Goal: Task Accomplishment & Management: Manage account settings

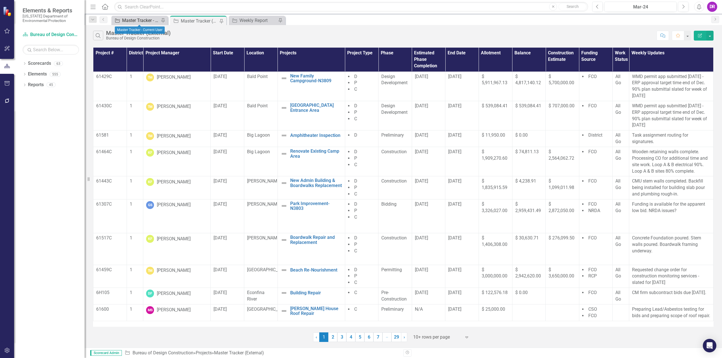
click at [127, 23] on div "Master Tracker - Current User" at bounding box center [140, 20] width 37 height 7
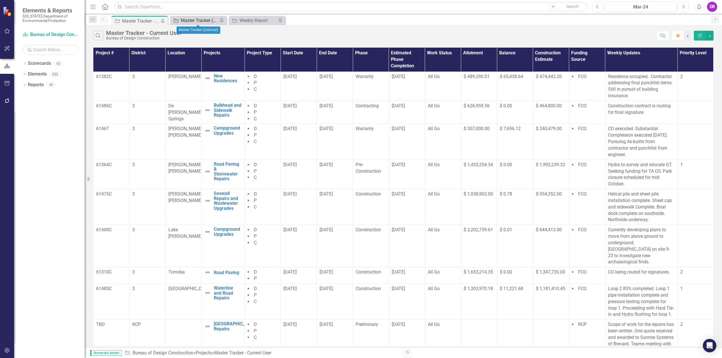
click at [199, 22] on div "Master Tracker (External)" at bounding box center [199, 20] width 37 height 7
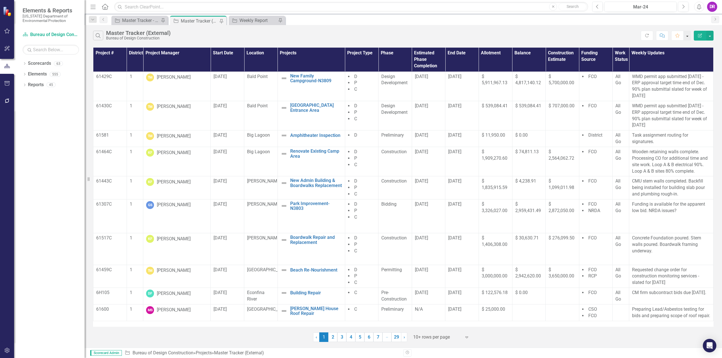
click at [687, 36] on button "button" at bounding box center [686, 36] width 7 height 10
click at [253, 20] on div "Weekly Report" at bounding box center [257, 20] width 37 height 7
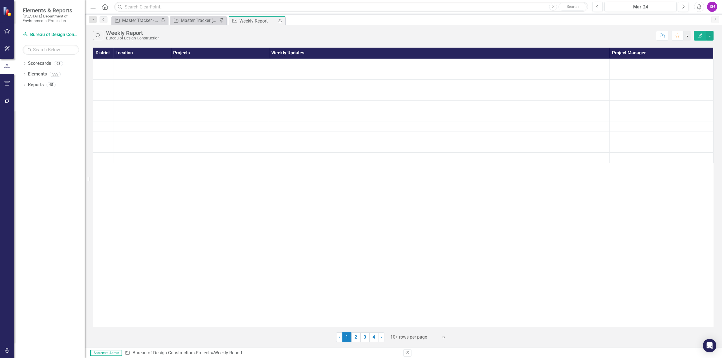
click at [685, 36] on button "button" at bounding box center [686, 36] width 7 height 10
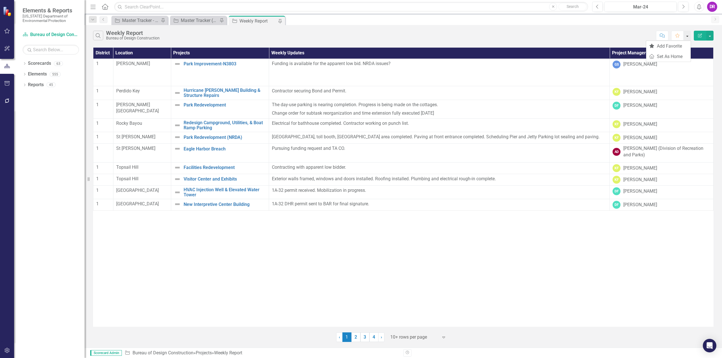
click at [685, 36] on button "button" at bounding box center [686, 36] width 7 height 10
click at [135, 21] on div "Master Tracker - Current User" at bounding box center [140, 20] width 37 height 7
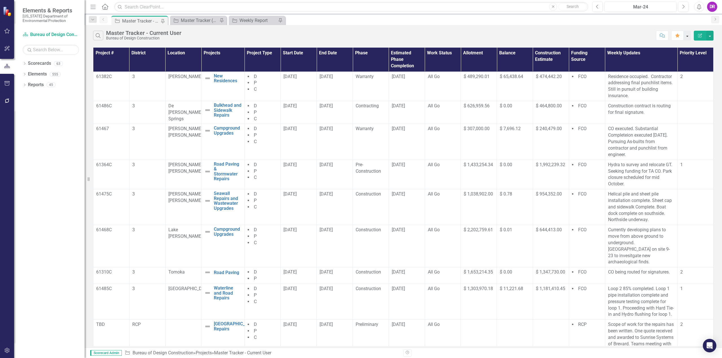
click at [687, 35] on button "button" at bounding box center [686, 36] width 7 height 10
click at [667, 57] on link "Home Set As Home" at bounding box center [666, 56] width 47 height 10
click at [23, 63] on icon "Dropdown" at bounding box center [25, 64] width 4 height 3
click at [23, 108] on icon "Dropdown" at bounding box center [25, 106] width 4 height 3
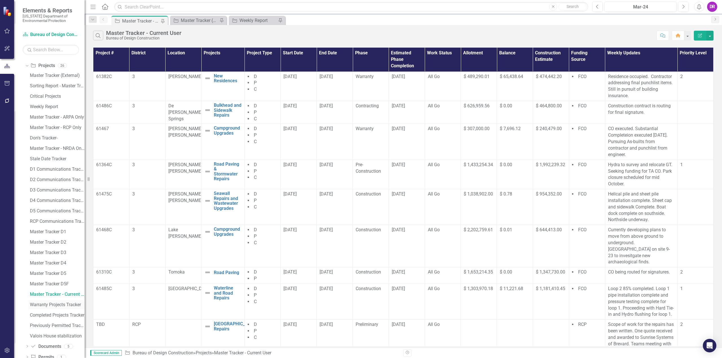
scroll to position [107, 0]
click at [194, 20] on div "Master Tracker (External)" at bounding box center [199, 20] width 37 height 7
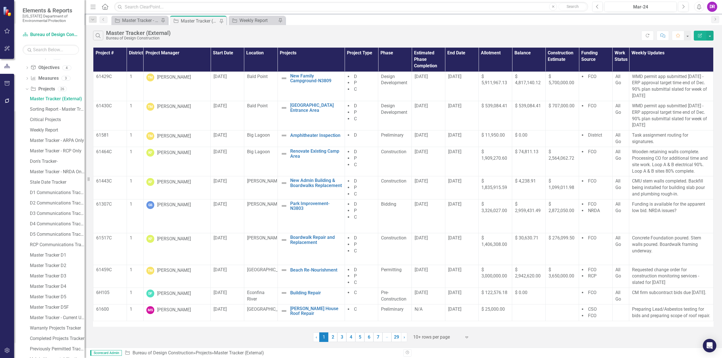
scroll to position [107, 0]
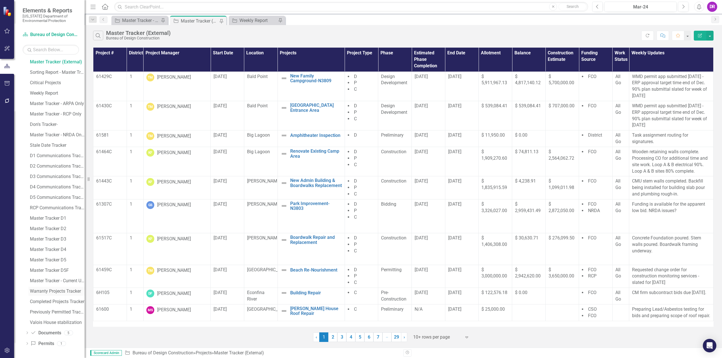
click at [48, 289] on div "Warranty Projects Tracker" at bounding box center [57, 291] width 55 height 5
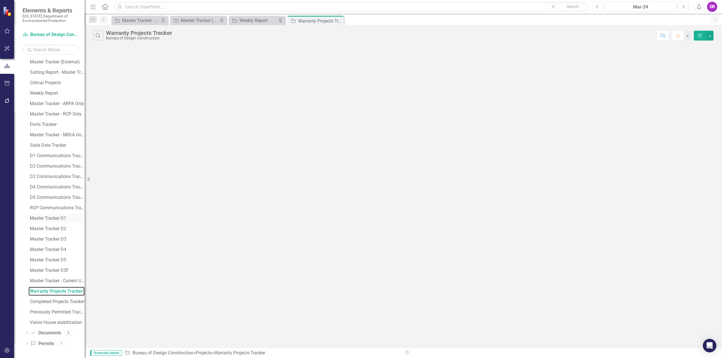
scroll to position [44, 0]
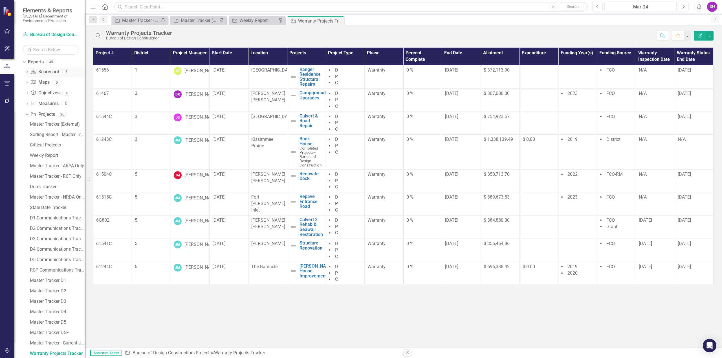
click at [29, 71] on icon "Dropdown" at bounding box center [27, 72] width 4 height 3
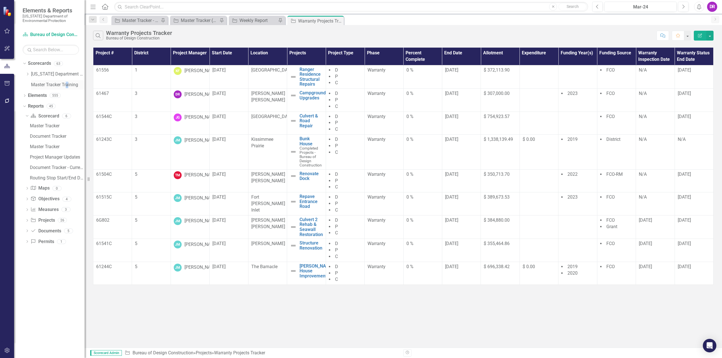
click at [67, 81] on div "Master Tracker Training" at bounding box center [58, 84] width 54 height 9
click at [70, 85] on link "Master Tracker Training" at bounding box center [58, 85] width 54 height 6
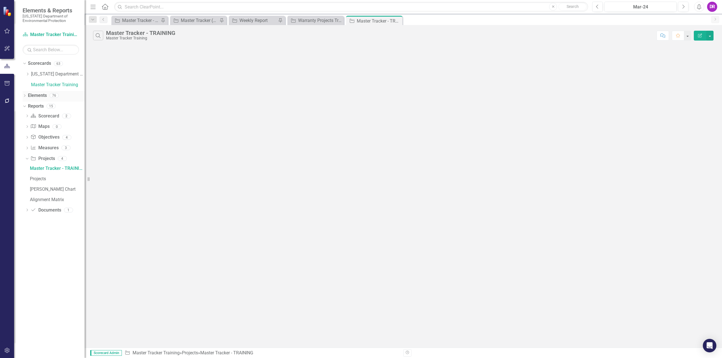
click at [24, 93] on div "Dropdown Elements 76" at bounding box center [54, 96] width 62 height 11
click at [26, 95] on icon "Dropdown" at bounding box center [25, 96] width 4 height 3
click at [27, 129] on icon "Dropdown" at bounding box center [27, 128] width 4 height 3
click at [57, 127] on div "Project Projects 1" at bounding box center [58, 128] width 54 height 11
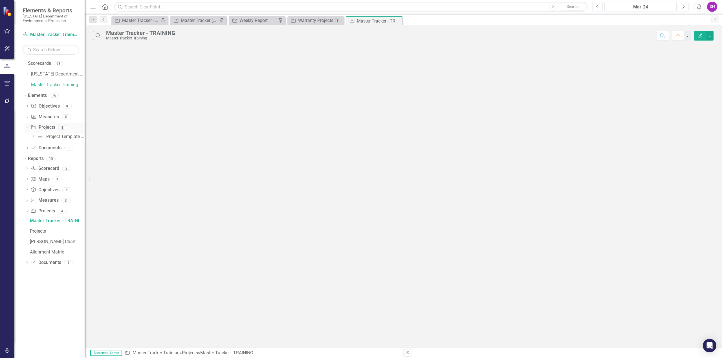
click at [49, 128] on link "Project Projects" at bounding box center [43, 127] width 24 height 6
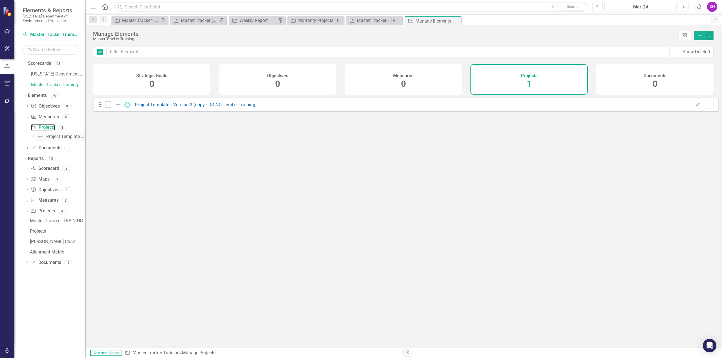
checkbox input "false"
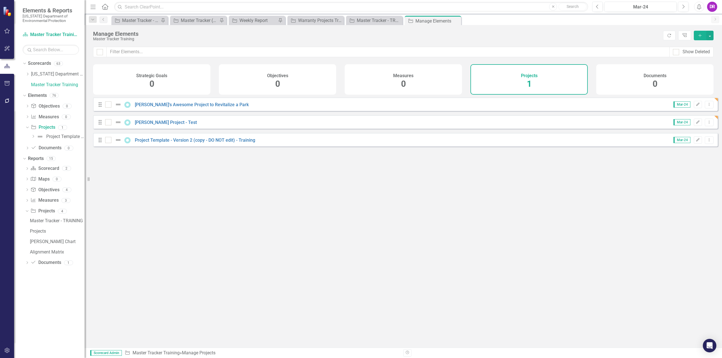
click at [521, 79] on div "Projects 1" at bounding box center [528, 79] width 117 height 30
click at [543, 83] on div "Projects 1" at bounding box center [528, 79] width 117 height 30
click at [523, 77] on h4 "Projects" at bounding box center [529, 75] width 17 height 5
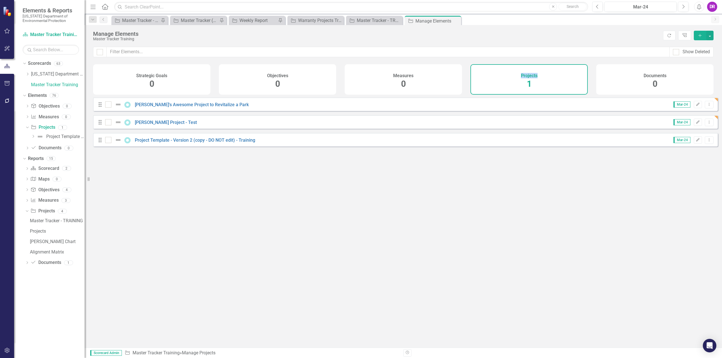
click at [523, 77] on h4 "Projects" at bounding box center [529, 75] width 17 height 5
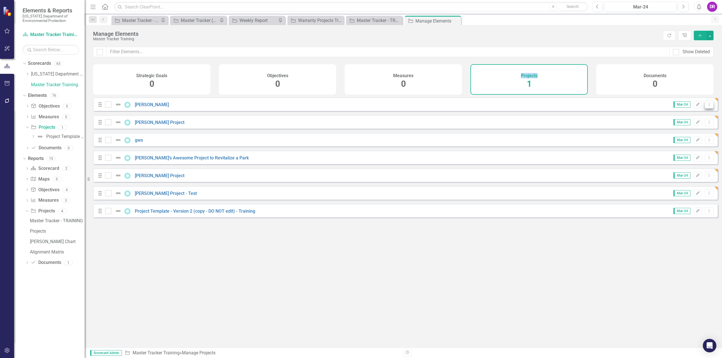
click at [706, 106] on icon "Dropdown Menu" at bounding box center [708, 105] width 5 height 4
click at [683, 138] on link "Copy Duplicate Project" at bounding box center [684, 139] width 47 height 10
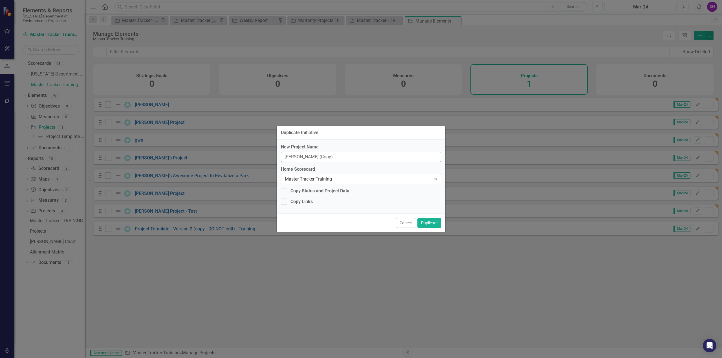
click at [317, 158] on input "Alisha (Copy)" at bounding box center [361, 157] width 160 height 10
type input "A"
type input "Doms Project"
click at [287, 193] on div "Copy Status and Project Data" at bounding box center [361, 191] width 160 height 6
click at [284, 192] on input "Copy Status and Project Data" at bounding box center [283, 190] width 4 height 4
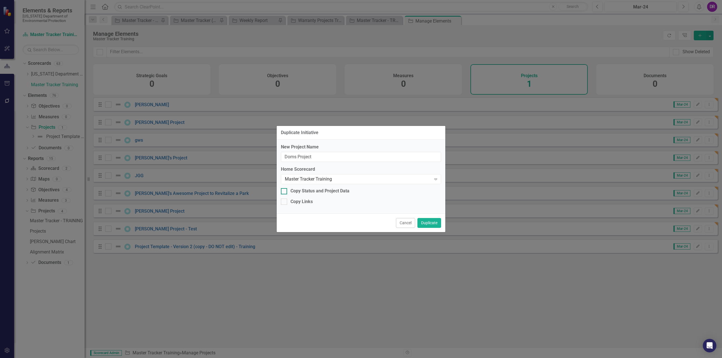
checkbox input "true"
click at [424, 224] on button "Duplicate" at bounding box center [429, 223] width 24 height 10
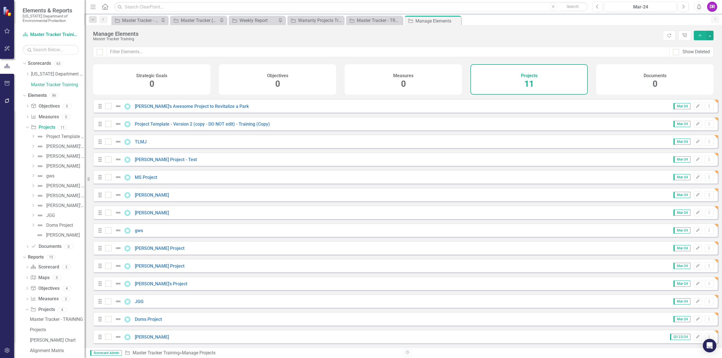
scroll to position [38, 0]
click at [140, 317] on link "Doms Project" at bounding box center [148, 319] width 27 height 5
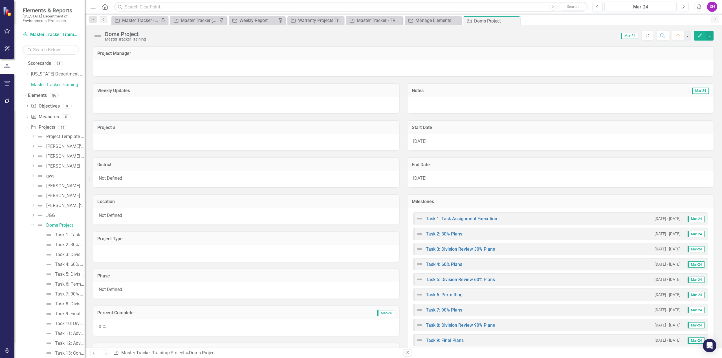
click at [124, 67] on div at bounding box center [403, 68] width 620 height 16
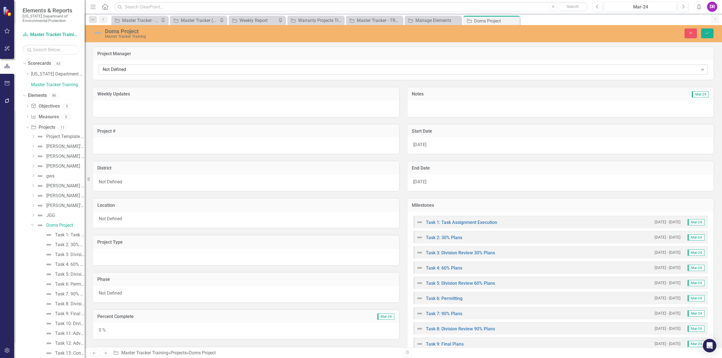
click at [699, 69] on icon "Expand" at bounding box center [702, 69] width 6 height 5
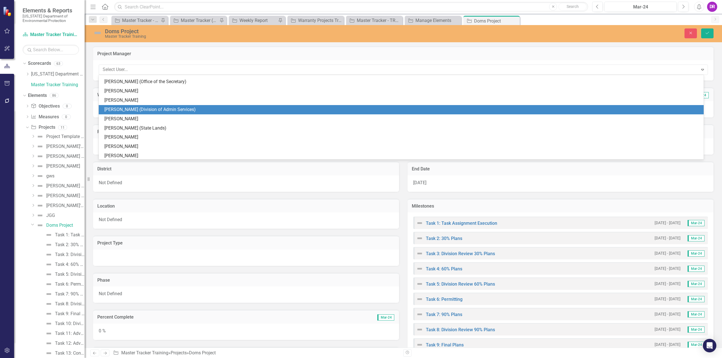
scroll to position [1156, 0]
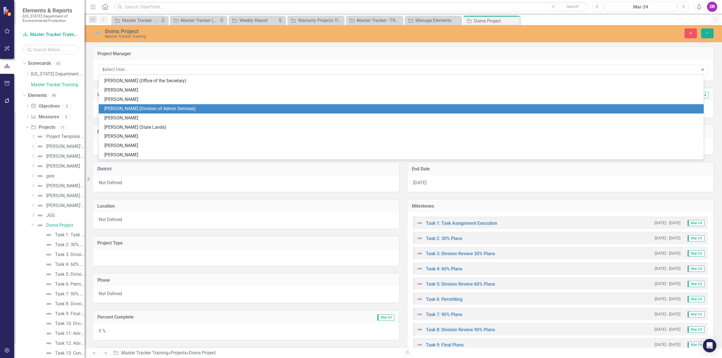
type input "dom"
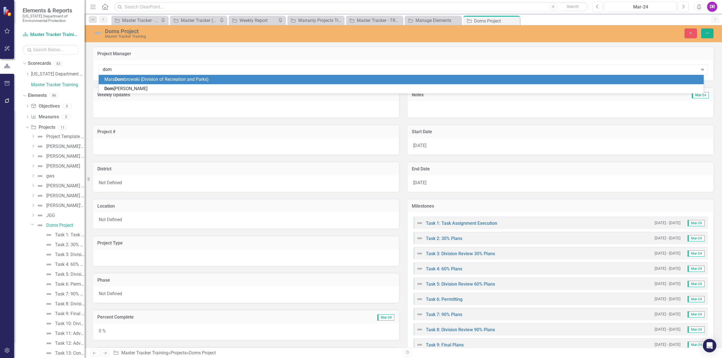
scroll to position [0, 0]
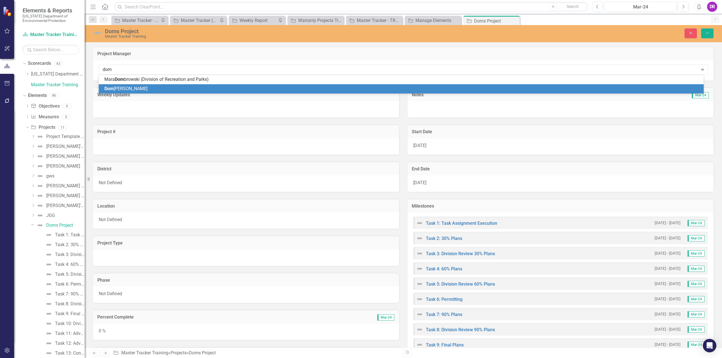
click at [158, 91] on div "Dom inique Rouse" at bounding box center [402, 89] width 596 height 6
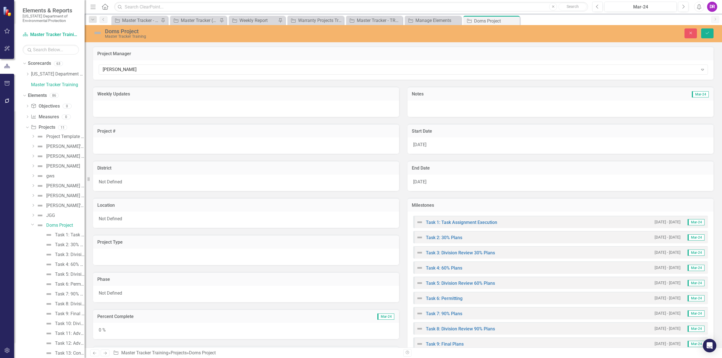
click at [133, 103] on div at bounding box center [246, 109] width 306 height 16
click at [146, 106] on div at bounding box center [246, 109] width 306 height 16
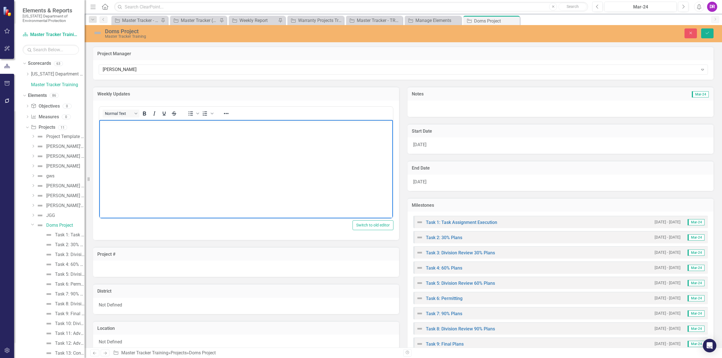
click at [117, 131] on body "Rich Text Area. Press ALT-0 for help." at bounding box center [245, 162] width 293 height 85
click at [141, 266] on div at bounding box center [246, 269] width 306 height 16
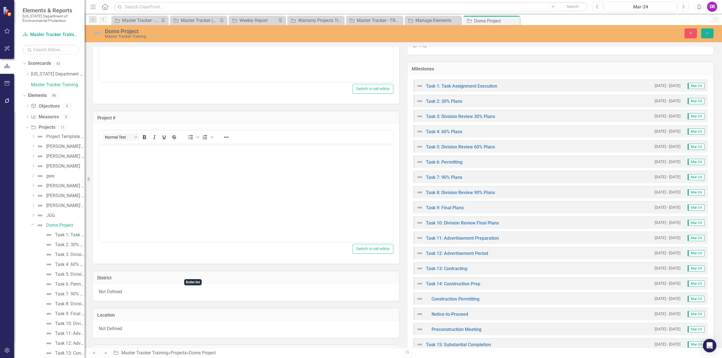
scroll to position [141, 0]
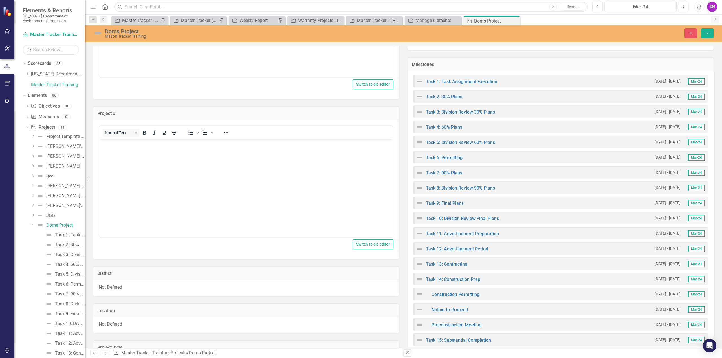
click at [154, 157] on body "Rich Text Area. Press ALT-0 for help." at bounding box center [245, 181] width 293 height 85
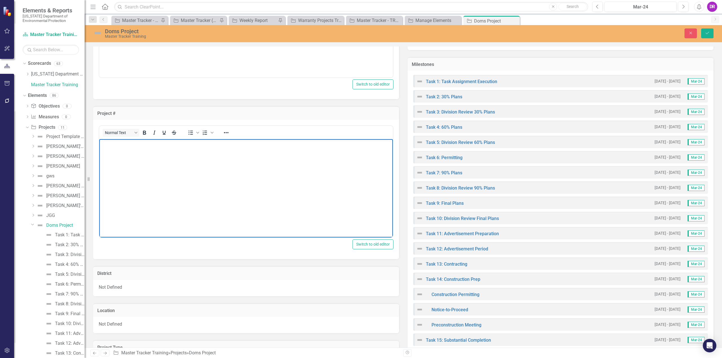
click at [154, 157] on body "Rich Text Area. Press ALT-0 for help." at bounding box center [245, 181] width 293 height 85
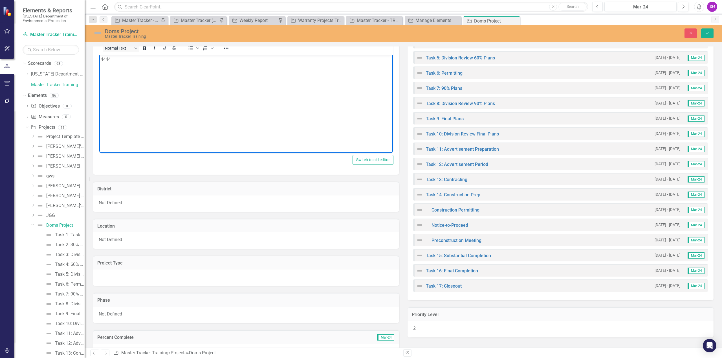
click at [275, 207] on div "Not Defined" at bounding box center [246, 204] width 306 height 16
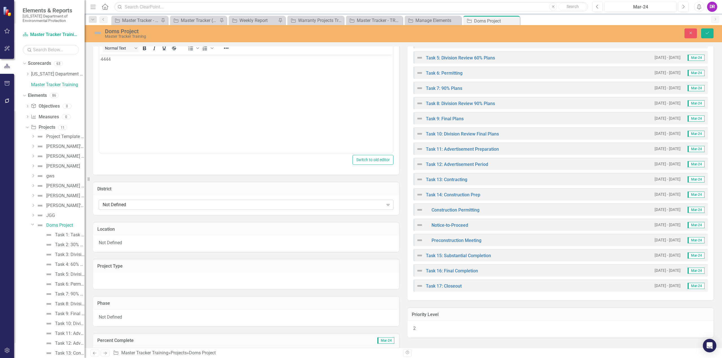
click at [385, 203] on icon "Expand" at bounding box center [388, 205] width 6 height 5
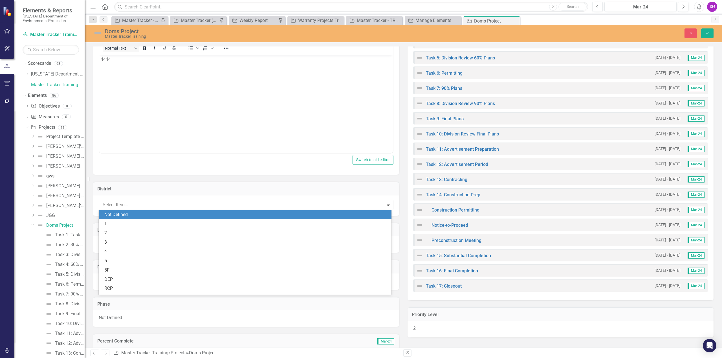
scroll to position [17, 0]
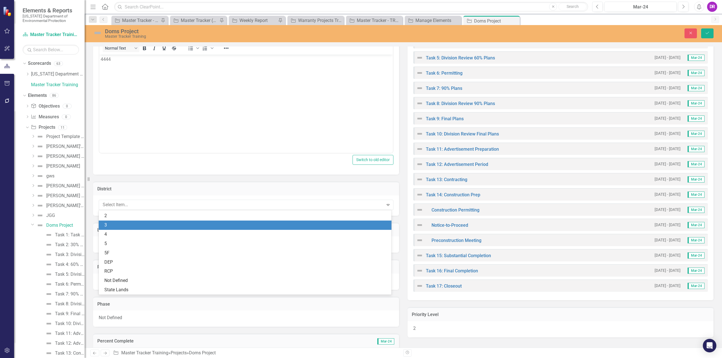
click at [159, 226] on div "3" at bounding box center [246, 225] width 284 height 6
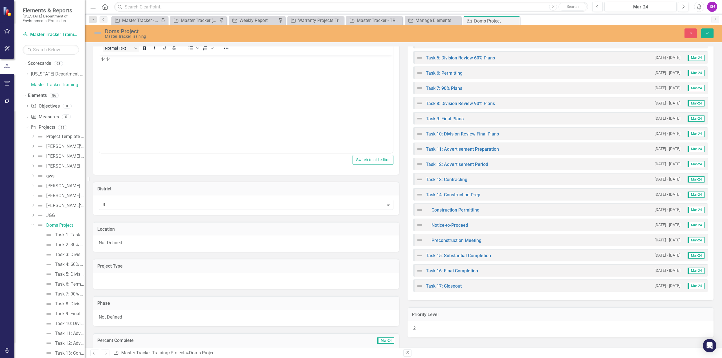
click at [210, 241] on div "Not Defined" at bounding box center [246, 244] width 306 height 16
click at [386, 243] on icon "Expand" at bounding box center [388, 245] width 6 height 5
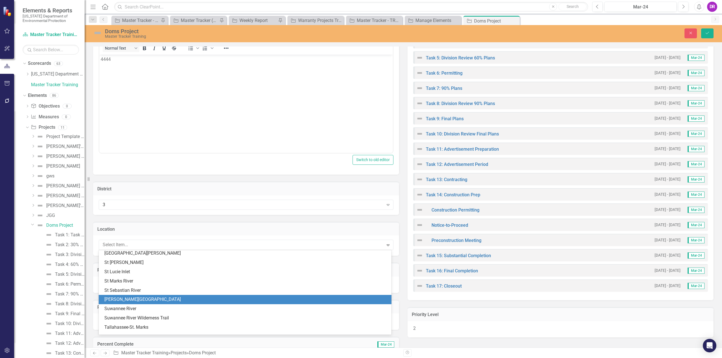
scroll to position [1390, 0]
click at [158, 300] on div "Tallahassee-St. Marks" at bounding box center [246, 299] width 284 height 6
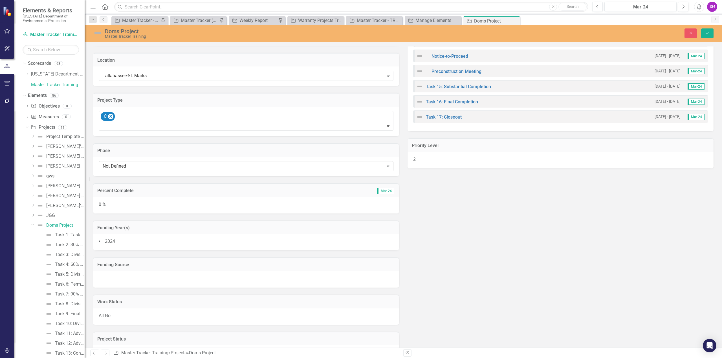
click at [385, 167] on icon "Expand" at bounding box center [388, 166] width 6 height 5
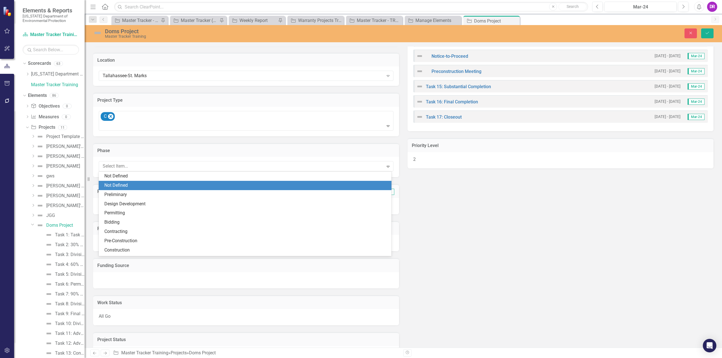
scroll to position [9, 0]
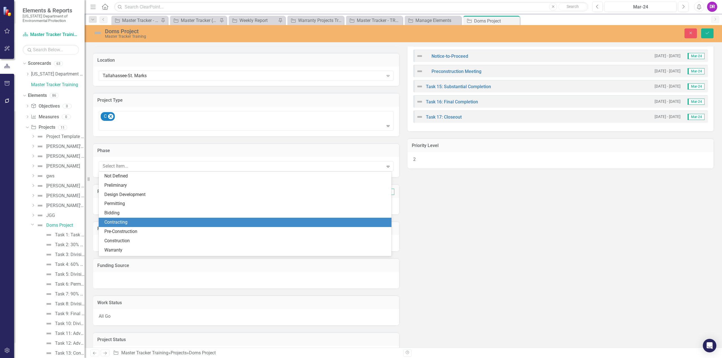
click at [127, 221] on div "Contracting" at bounding box center [246, 222] width 284 height 6
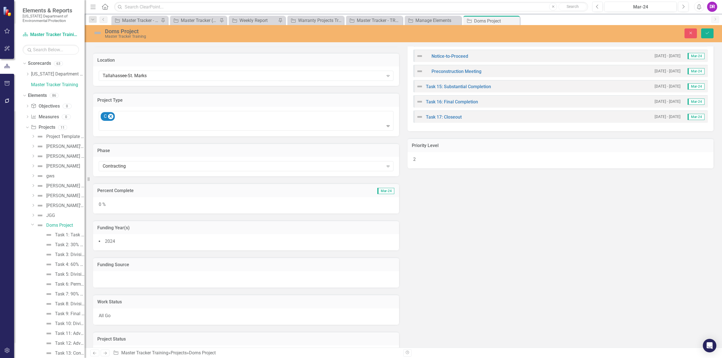
click at [349, 346] on div "Active" at bounding box center [246, 354] width 306 height 16
click at [346, 347] on div "Active Expand" at bounding box center [246, 355] width 306 height 19
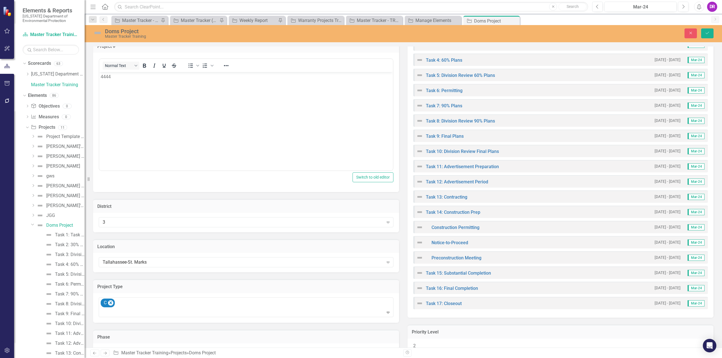
scroll to position [0, 0]
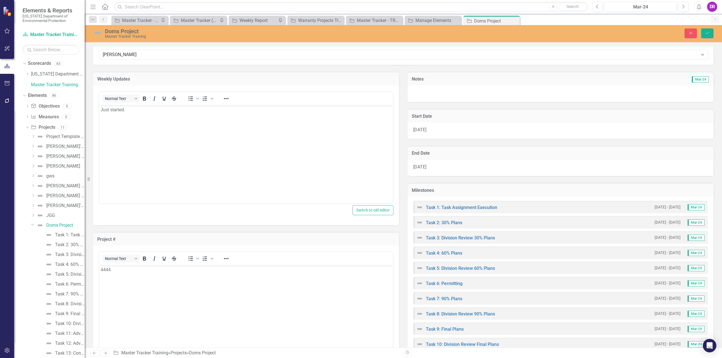
drag, startPoint x: 477, startPoint y: 188, endPoint x: 470, endPoint y: 139, distance: 49.7
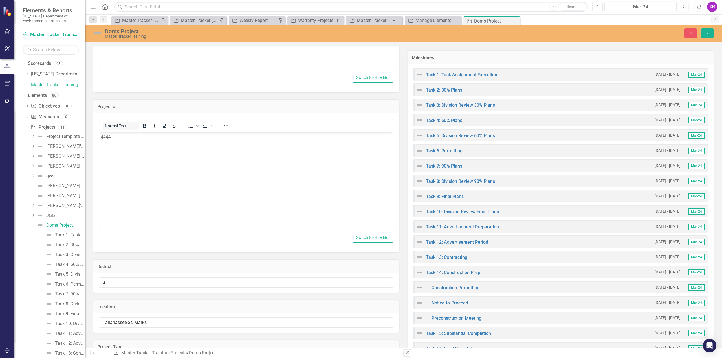
scroll to position [624, 0]
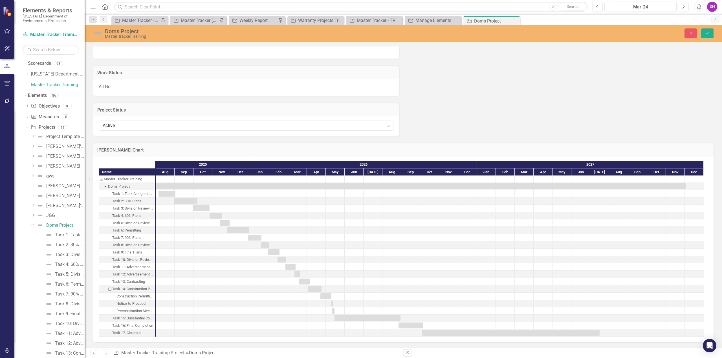
drag, startPoint x: 466, startPoint y: 154, endPoint x: 450, endPoint y: 343, distance: 189.5
click at [706, 33] on icon "Save" at bounding box center [706, 33] width 5 height 4
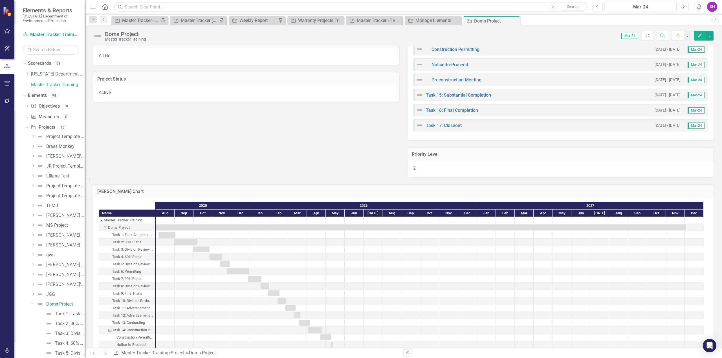
scroll to position [425, 0]
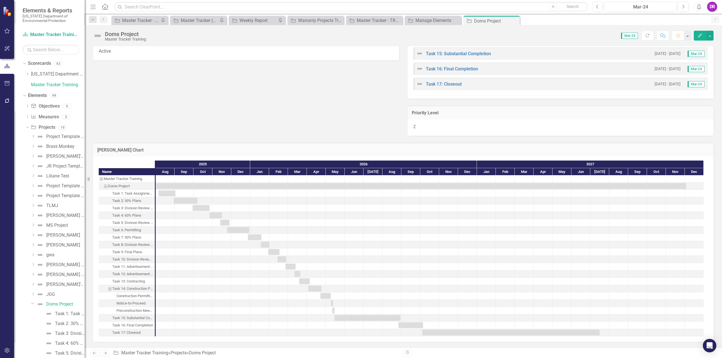
drag, startPoint x: 403, startPoint y: 91, endPoint x: 397, endPoint y: 140, distance: 48.8
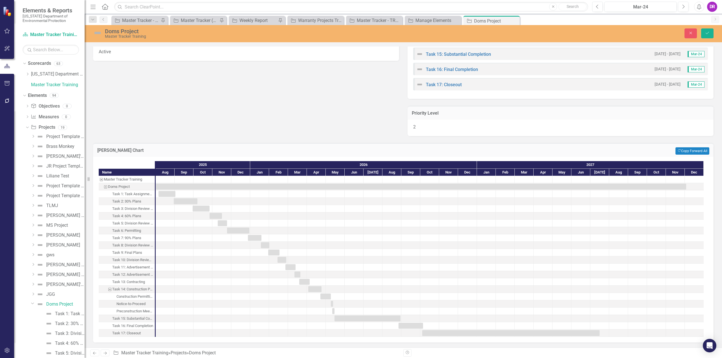
drag, startPoint x: 224, startPoint y: 225, endPoint x: 272, endPoint y: 224, distance: 48.8
drag, startPoint x: 224, startPoint y: 224, endPoint x: 333, endPoint y: 225, distance: 108.8
drag, startPoint x: 326, startPoint y: 226, endPoint x: 261, endPoint y: 224, distance: 65.4
drag, startPoint x: 327, startPoint y: 224, endPoint x: 216, endPoint y: 224, distance: 111.0
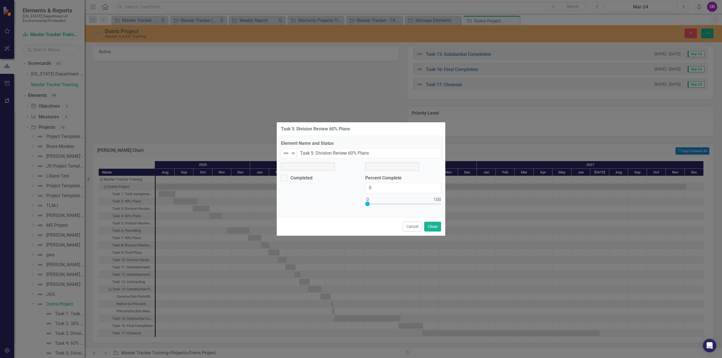
click at [242, 221] on div "Task 5: Division Review 60% Plans Element Name and Status Not Defined Expand Ta…" at bounding box center [361, 179] width 722 height 358
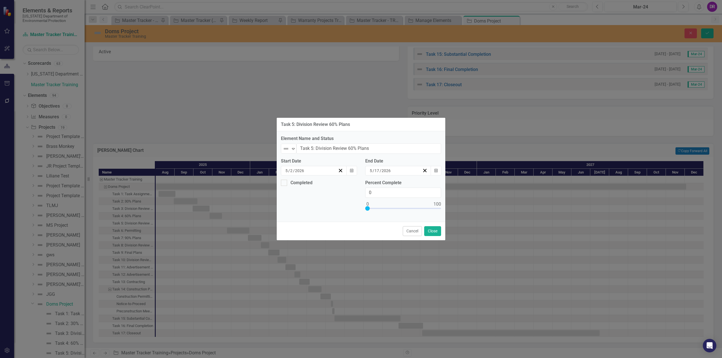
click at [410, 232] on button "Cancel" at bounding box center [411, 231] width 19 height 10
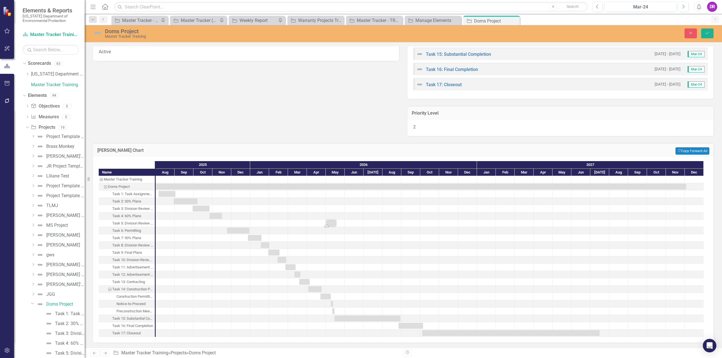
drag, startPoint x: 326, startPoint y: 227, endPoint x: 219, endPoint y: 225, distance: 107.1
click at [325, 226] on div "Task: Start date: 2026-05-02 End date: 2026-05-17" at bounding box center [325, 223] width 2 height 6
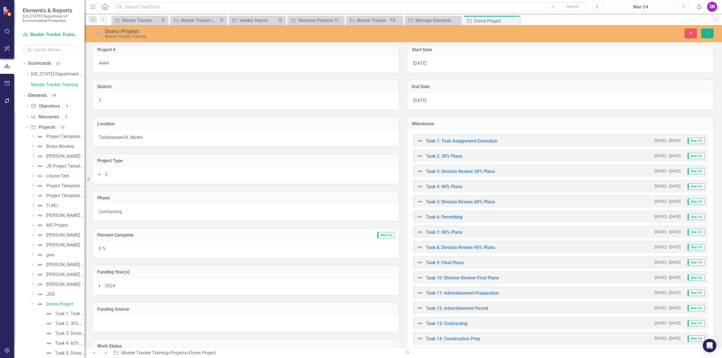
drag, startPoint x: 340, startPoint y: 122, endPoint x: 339, endPoint y: 78, distance: 44.0
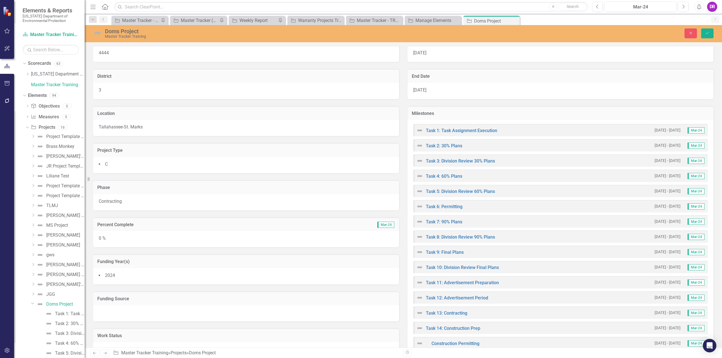
drag, startPoint x: 255, startPoint y: 316, endPoint x: 255, endPoint y: 341, distance: 24.5
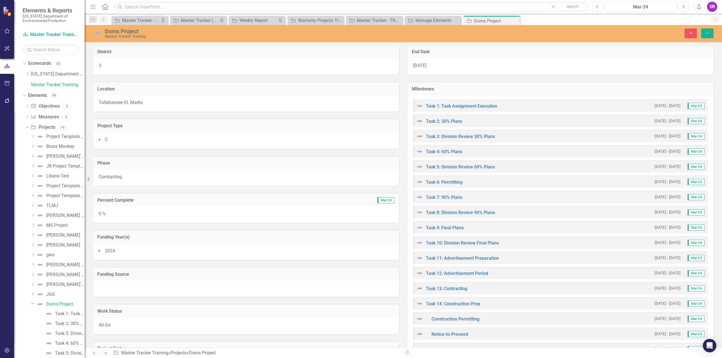
click at [264, 288] on div at bounding box center [246, 289] width 306 height 16
click at [388, 291] on icon "Expand" at bounding box center [388, 290] width 6 height 5
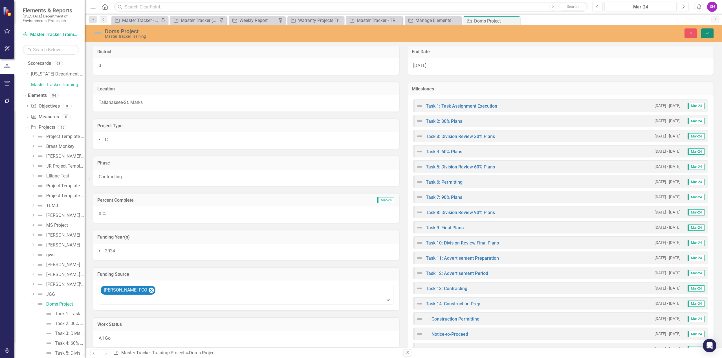
click at [709, 36] on button "Save" at bounding box center [707, 33] width 12 height 10
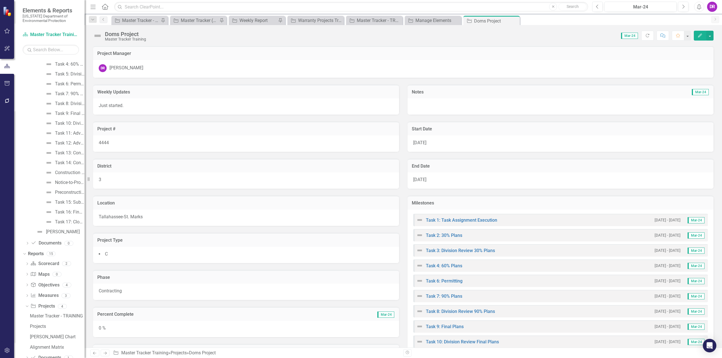
scroll to position [304, 0]
click at [28, 229] on icon at bounding box center [27, 229] width 1 height 3
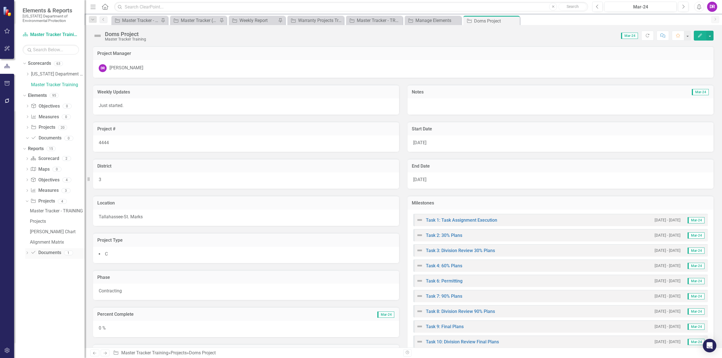
click at [27, 254] on icon "Dropdown" at bounding box center [27, 253] width 4 height 3
click at [29, 160] on icon "Dropdown" at bounding box center [27, 159] width 4 height 3
click at [27, 231] on icon "Dropdown" at bounding box center [27, 232] width 4 height 3
click at [30, 215] on div "Dropdown Document Documents 1" at bounding box center [54, 212] width 59 height 11
click at [28, 212] on div "Dropdown" at bounding box center [26, 212] width 5 height 4
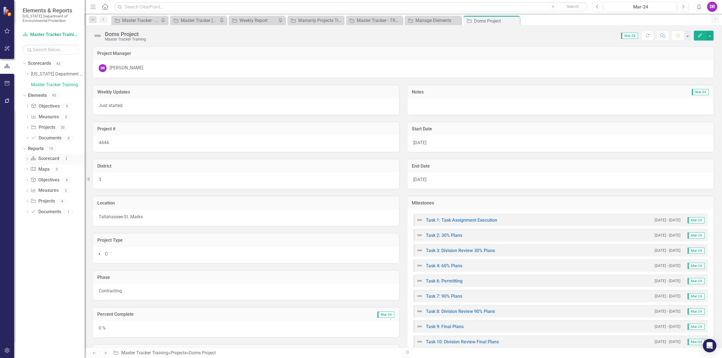
click at [29, 157] on div "Dropdown Scorecard Scorecard 2" at bounding box center [54, 159] width 59 height 11
click at [27, 160] on icon "Dropdown" at bounding box center [27, 159] width 4 height 3
click at [27, 160] on icon "Dropdown" at bounding box center [26, 158] width 3 height 4
click at [25, 150] on icon "Dropdown" at bounding box center [23, 149] width 3 height 4
click at [9, 50] on icon "button" at bounding box center [7, 48] width 6 height 5
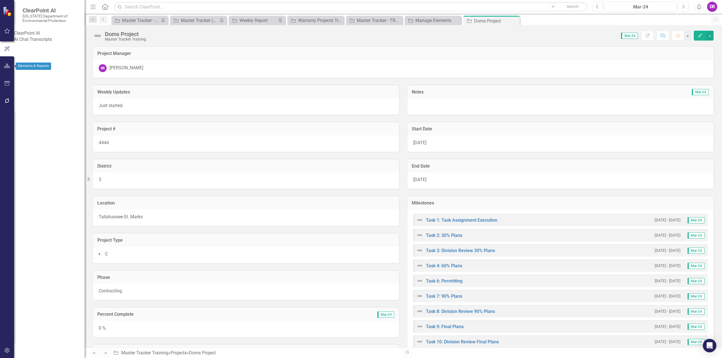
click at [5, 66] on icon "button" at bounding box center [7, 66] width 6 height 5
click at [25, 65] on icon "Dropdown" at bounding box center [25, 64] width 4 height 3
click at [25, 65] on icon "Dropdown" at bounding box center [23, 63] width 3 height 4
click at [23, 74] on icon "Dropdown" at bounding box center [25, 74] width 4 height 3
click at [28, 106] on icon "Dropdown" at bounding box center [27, 106] width 4 height 3
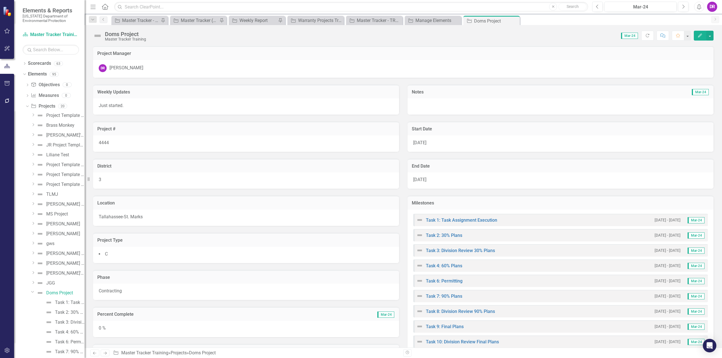
click at [32, 291] on icon "Dropdown" at bounding box center [32, 292] width 3 height 4
drag, startPoint x: 24, startPoint y: 76, endPoint x: 24, endPoint y: 79, distance: 2.8
click at [24, 79] on div "Dropdown Elements 95" at bounding box center [54, 75] width 62 height 11
click at [25, 78] on div "Dropdown Elements 95" at bounding box center [54, 75] width 62 height 11
click at [29, 313] on icon "Dropdown" at bounding box center [27, 314] width 4 height 3
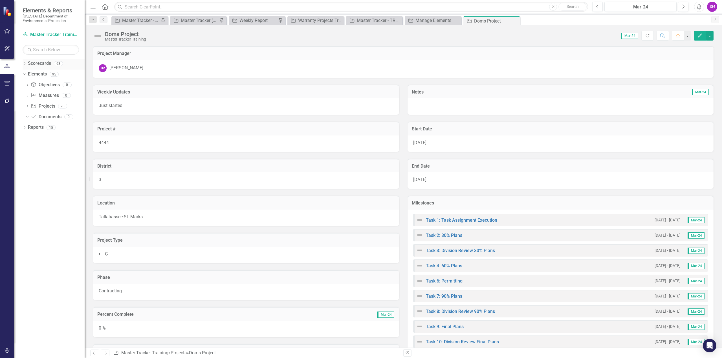
click at [26, 64] on icon "Dropdown" at bounding box center [25, 64] width 4 height 3
click at [23, 93] on icon "Dropdown" at bounding box center [23, 95] width 3 height 4
click at [23, 93] on div "Dropdown Elements 95" at bounding box center [54, 96] width 62 height 11
click at [23, 96] on icon "Dropdown" at bounding box center [25, 96] width 4 height 3
click at [24, 62] on icon "Dropdown" at bounding box center [23, 63] width 3 height 4
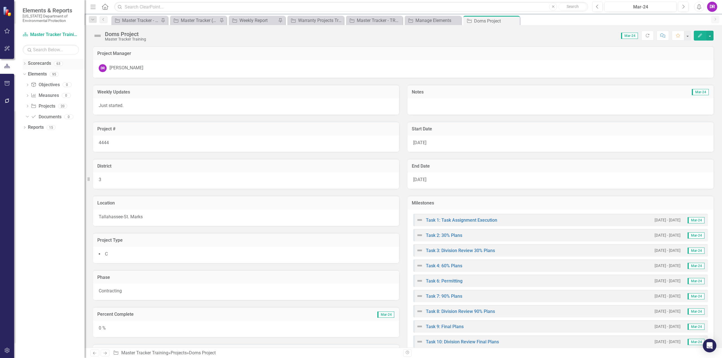
click at [24, 62] on div "Dropdown" at bounding box center [25, 64] width 4 height 5
click at [52, 53] on input "text" at bounding box center [51, 50] width 56 height 10
type input "Document Tracker"
click at [63, 50] on input "Document Tracker" at bounding box center [51, 50] width 56 height 10
click at [68, 50] on input "Document Tracker" at bounding box center [51, 50] width 56 height 10
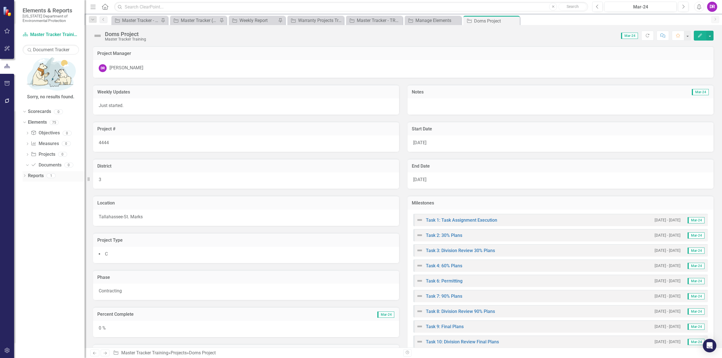
click at [25, 171] on div "Dropdown Reports 1" at bounding box center [54, 176] width 62 height 11
click at [32, 173] on link "Reports" at bounding box center [36, 176] width 16 height 6
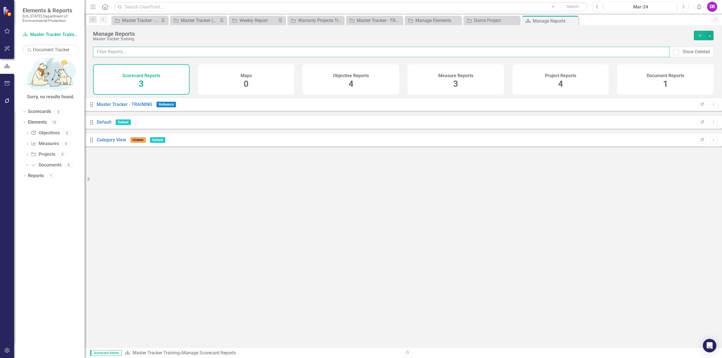
click at [248, 53] on input "text" at bounding box center [381, 52] width 576 height 10
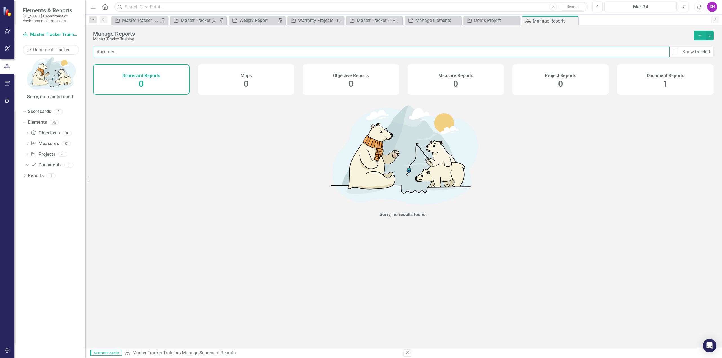
type input "document"
click at [670, 88] on div "Document Reports 1" at bounding box center [665, 79] width 96 height 30
click at [670, 87] on div "Document Reports 1" at bounding box center [665, 79] width 96 height 30
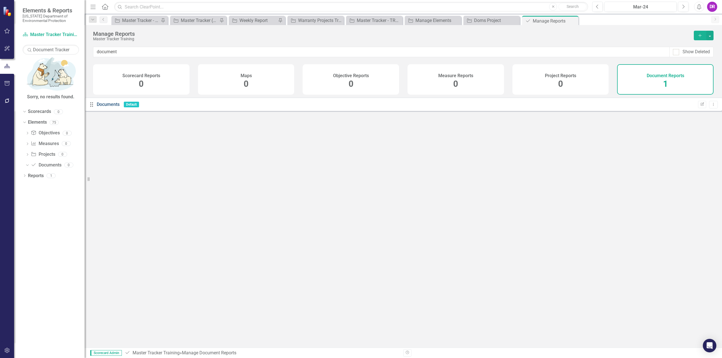
click at [117, 107] on link "Documents" at bounding box center [108, 104] width 23 height 5
click at [135, 52] on input "text" at bounding box center [381, 52] width 576 height 10
click at [126, 50] on input "Document" at bounding box center [381, 52] width 576 height 10
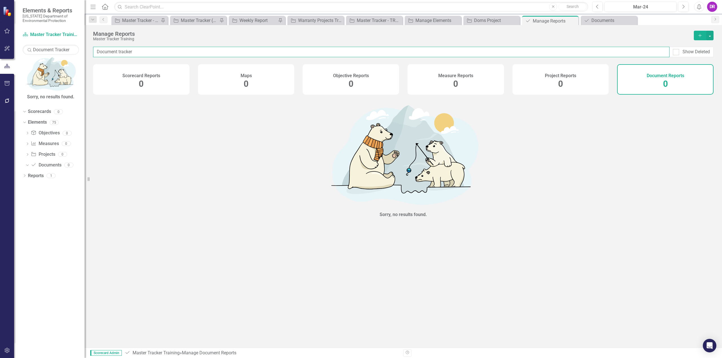
type input "Document tracker"
click at [596, 21] on div "Documents" at bounding box center [609, 20] width 37 height 7
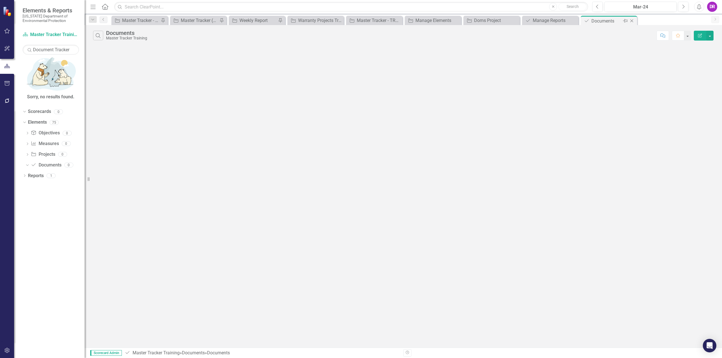
click at [631, 20] on icon at bounding box center [631, 20] width 3 height 3
click at [139, 19] on div "Master Tracker - Current User" at bounding box center [140, 20] width 37 height 7
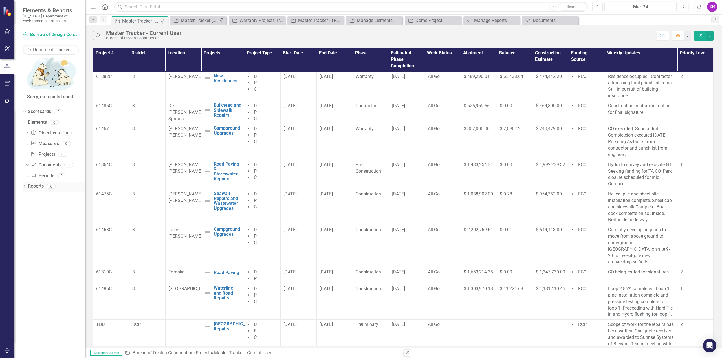
click at [27, 182] on div "Dropdown Reports 6" at bounding box center [54, 187] width 62 height 11
click at [35, 183] on link "Reports" at bounding box center [36, 186] width 16 height 6
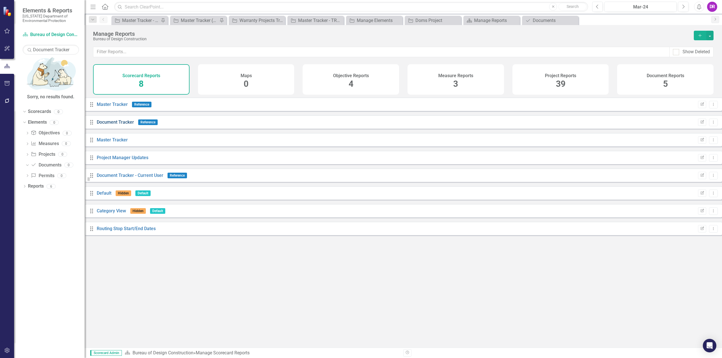
click at [126, 125] on link "Document Tracker" at bounding box center [115, 122] width 37 height 5
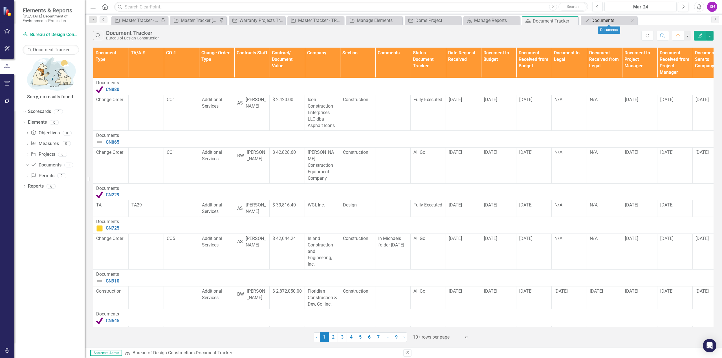
click at [599, 22] on div "Documents" at bounding box center [609, 20] width 37 height 7
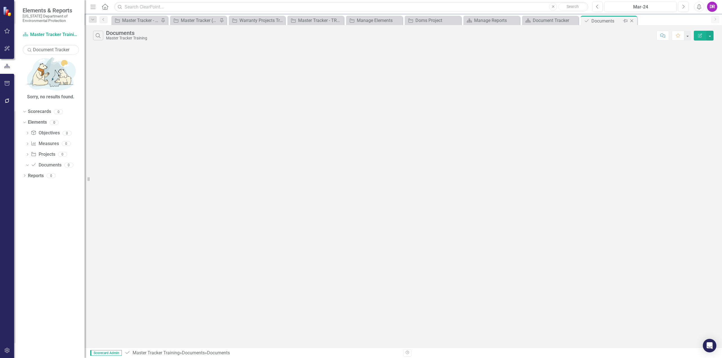
click at [632, 22] on icon "Close" at bounding box center [632, 21] width 6 height 5
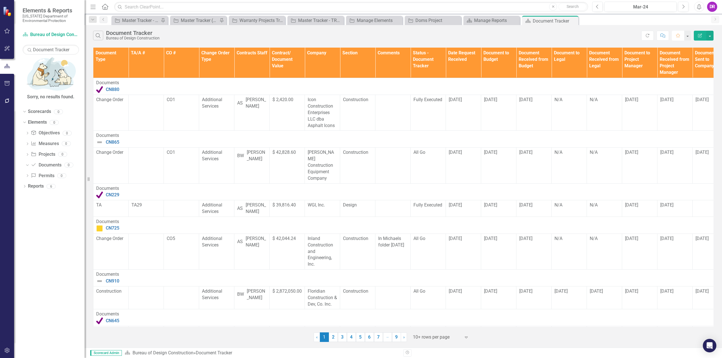
click at [680, 34] on icon "Favorite" at bounding box center [677, 36] width 5 height 4
click at [479, 21] on div "Manage Reports" at bounding box center [492, 20] width 37 height 7
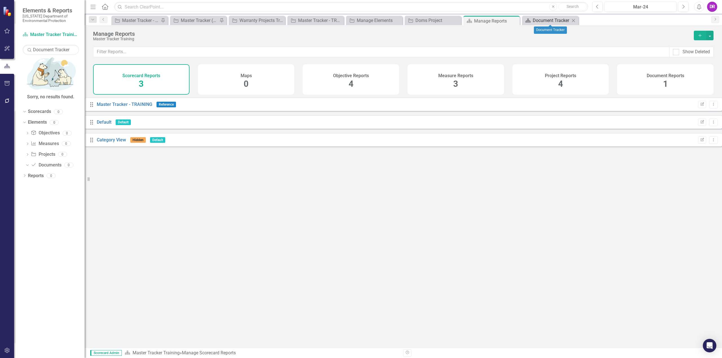
click at [546, 19] on div "Document Tracker" at bounding box center [550, 20] width 37 height 7
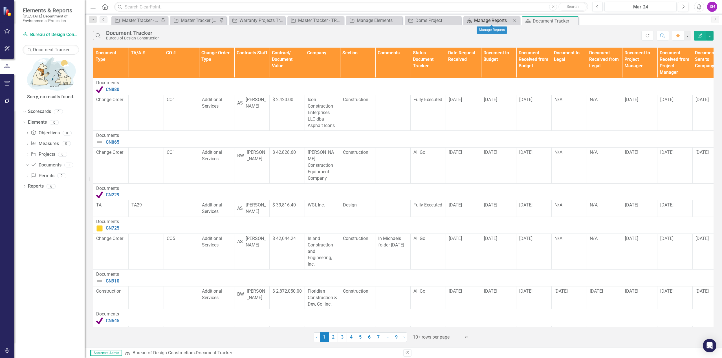
click at [497, 21] on div "Manage Reports" at bounding box center [492, 20] width 37 height 7
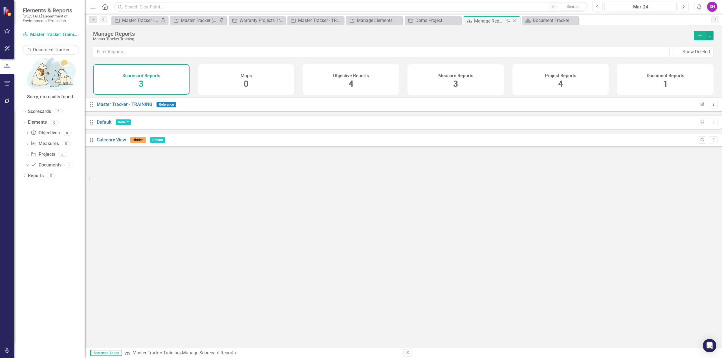
click at [513, 21] on icon "Close" at bounding box center [514, 21] width 6 height 5
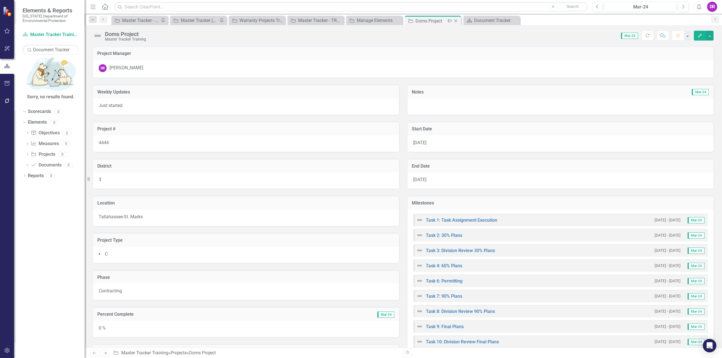
click at [436, 22] on div "Doms Project" at bounding box center [430, 20] width 30 height 7
click at [457, 20] on icon "Close" at bounding box center [456, 21] width 6 height 5
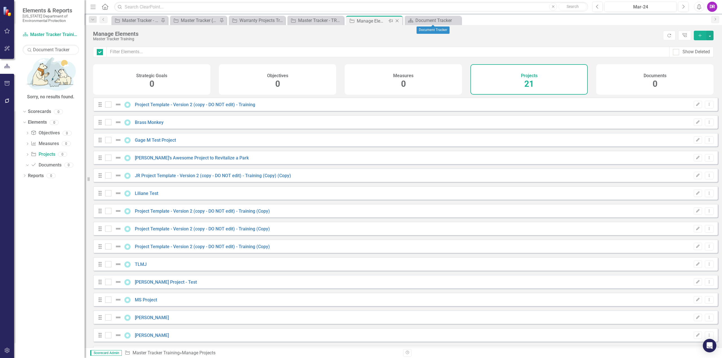
checkbox input "false"
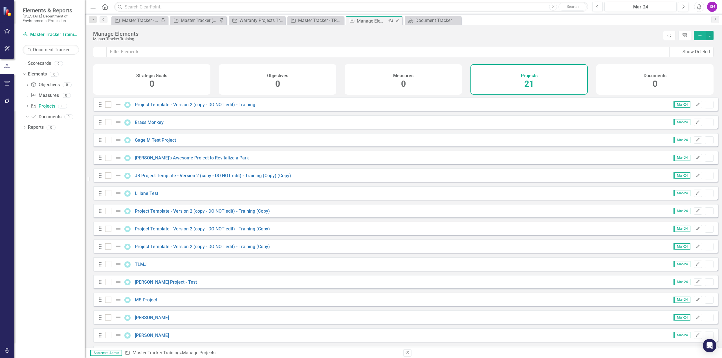
drag, startPoint x: 0, startPoint y: 0, endPoint x: 397, endPoint y: 20, distance: 397.9
click at [397, 20] on icon "Close" at bounding box center [397, 21] width 6 height 5
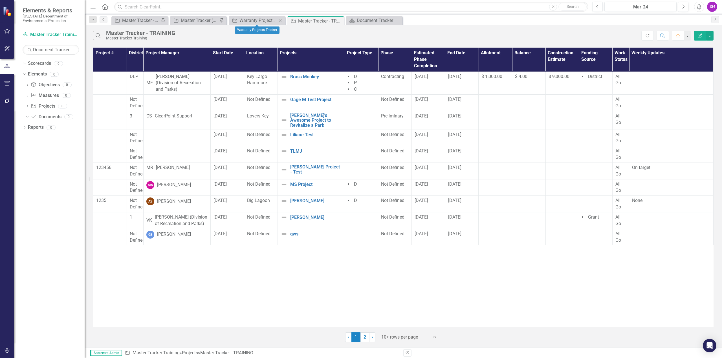
click at [280, 21] on icon "Close" at bounding box center [280, 20] width 6 height 5
click at [198, 20] on div "Master Tracker (External)" at bounding box center [199, 20] width 37 height 7
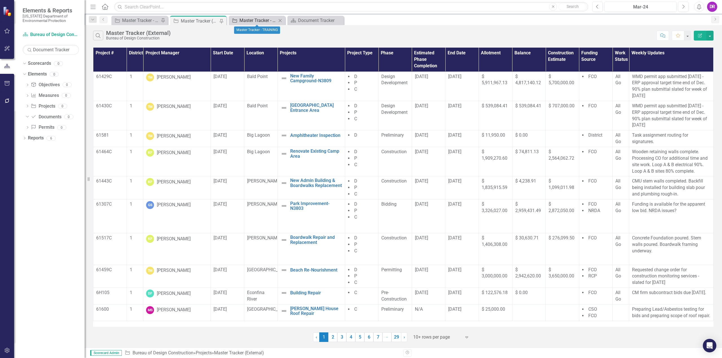
click at [245, 21] on div "Master Tracker - TRAINING" at bounding box center [257, 20] width 37 height 7
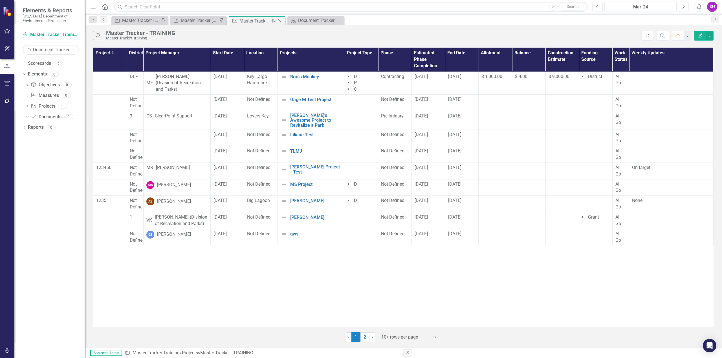
click at [278, 21] on icon "Close" at bounding box center [280, 21] width 6 height 5
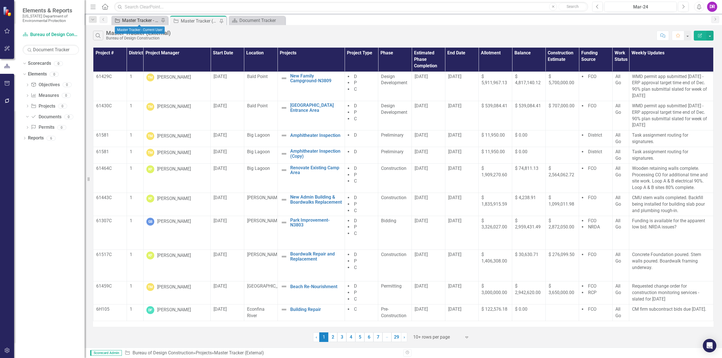
click at [138, 22] on div "Master Tracker - Current User" at bounding box center [140, 20] width 37 height 7
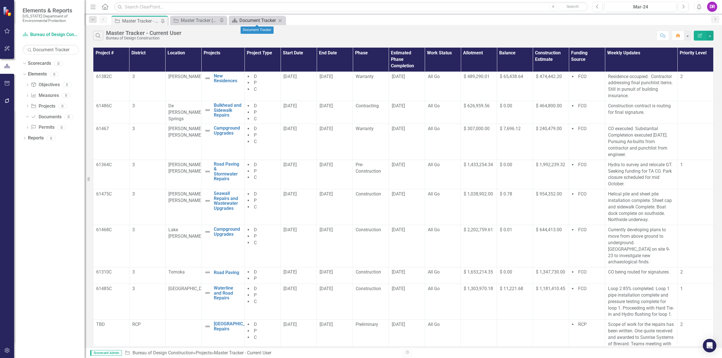
click at [248, 19] on div "Document Tracker" at bounding box center [257, 20] width 37 height 7
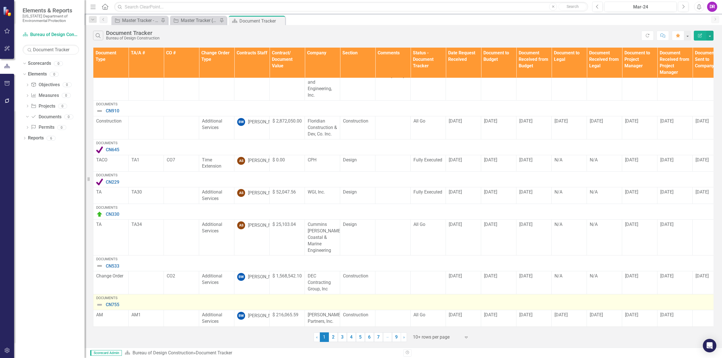
drag, startPoint x: 587, startPoint y: 251, endPoint x: 576, endPoint y: 290, distance: 40.7
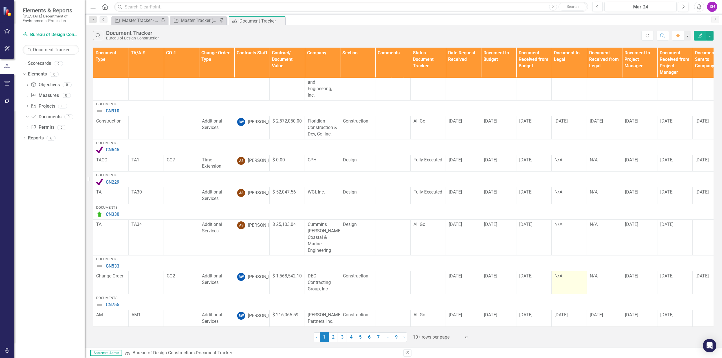
scroll to position [169, 0]
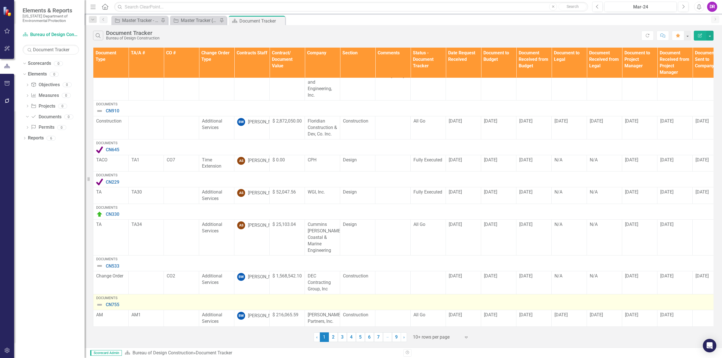
drag, startPoint x: 562, startPoint y: 286, endPoint x: 558, endPoint y: 305, distance: 19.8
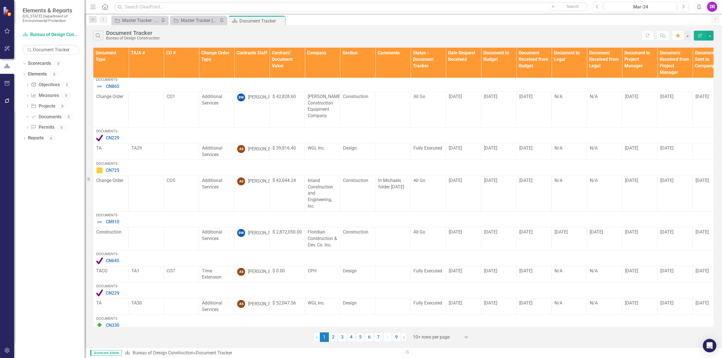
drag, startPoint x: 164, startPoint y: 257, endPoint x: 167, endPoint y: 240, distance: 17.2
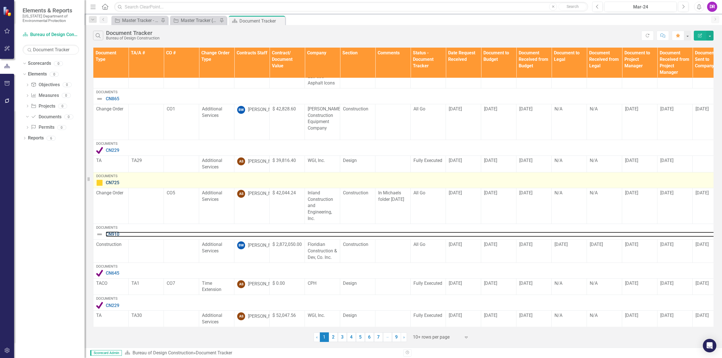
drag, startPoint x: 165, startPoint y: 232, endPoint x: 174, endPoint y: 184, distance: 49.4
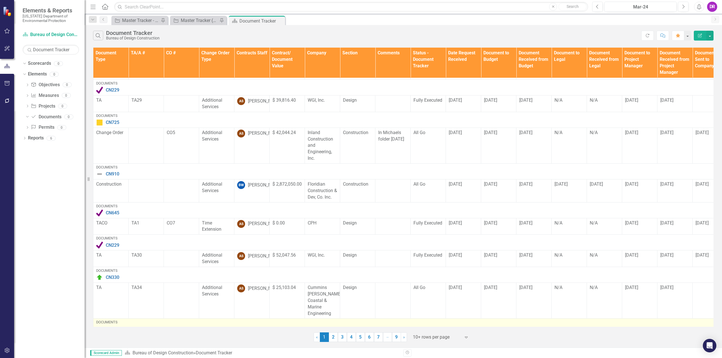
scroll to position [169, 0]
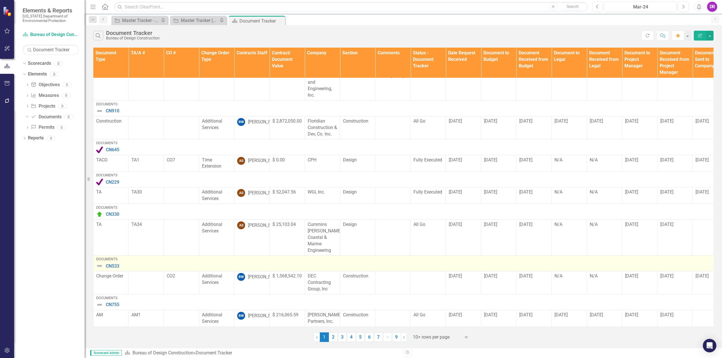
drag, startPoint x: 163, startPoint y: 200, endPoint x: 165, endPoint y: 252, distance: 51.9
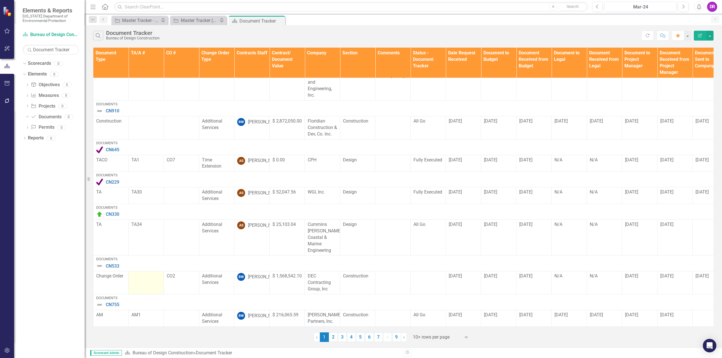
drag, startPoint x: 158, startPoint y: 255, endPoint x: 155, endPoint y: 269, distance: 13.8
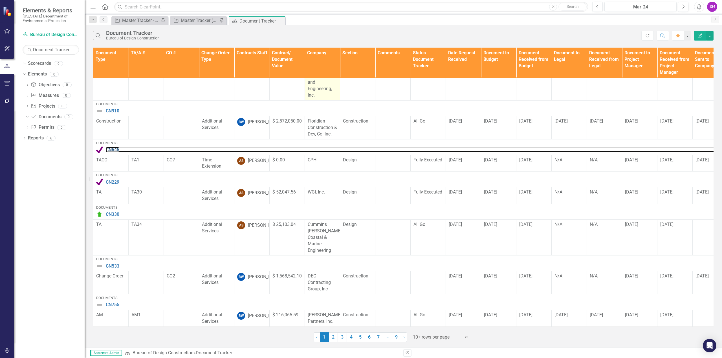
drag, startPoint x: 309, startPoint y: 148, endPoint x: 314, endPoint y: 93, distance: 55.5
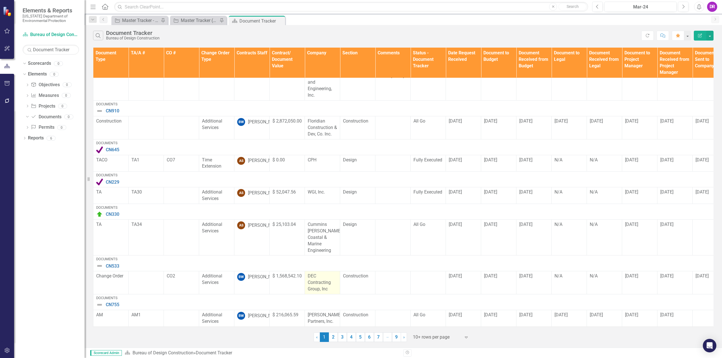
drag, startPoint x: 317, startPoint y: 102, endPoint x: 308, endPoint y: 267, distance: 165.4
click at [331, 338] on link "2" at bounding box center [333, 338] width 9 height 10
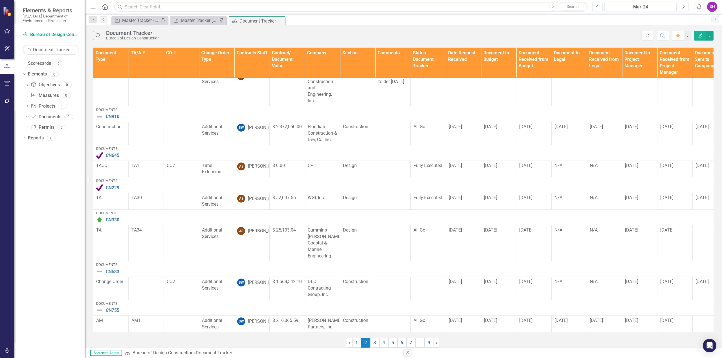
scroll to position [0, 0]
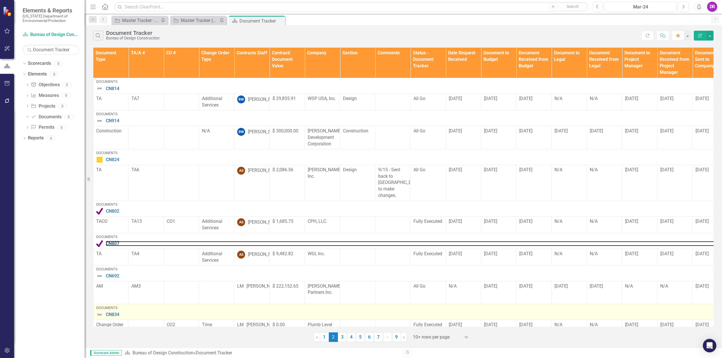
drag, startPoint x: 335, startPoint y: 244, endPoint x: 329, endPoint y: 317, distance: 73.2
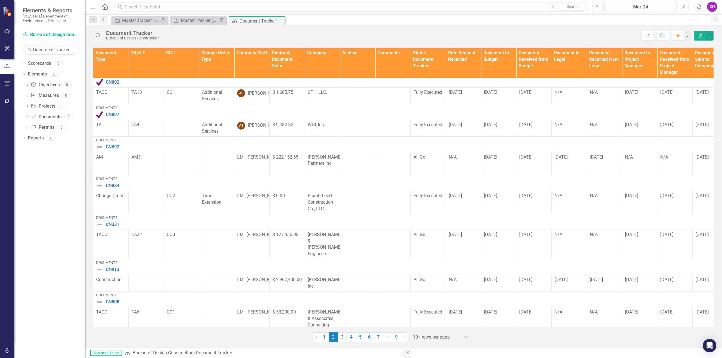
scroll to position [137, 0]
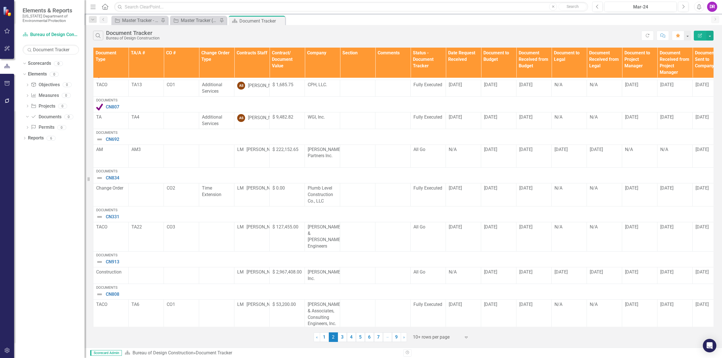
drag, startPoint x: 333, startPoint y: 310, endPoint x: 332, endPoint y: 326, distance: 16.1
click at [466, 339] on icon "Expand" at bounding box center [466, 337] width 6 height 5
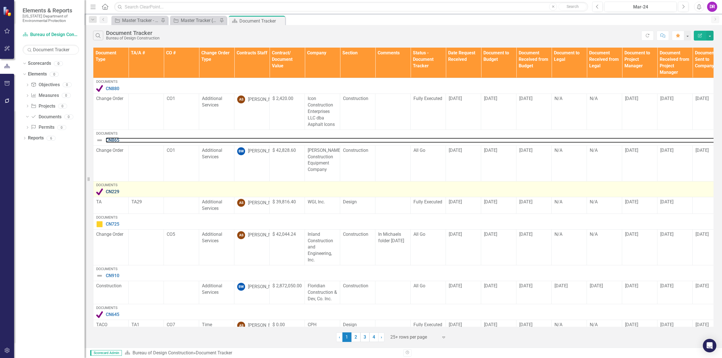
drag, startPoint x: 332, startPoint y: 139, endPoint x: 329, endPoint y: 191, distance: 51.9
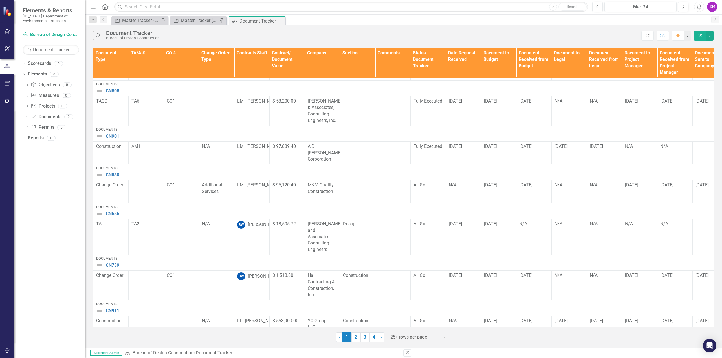
scroll to position [770, 0]
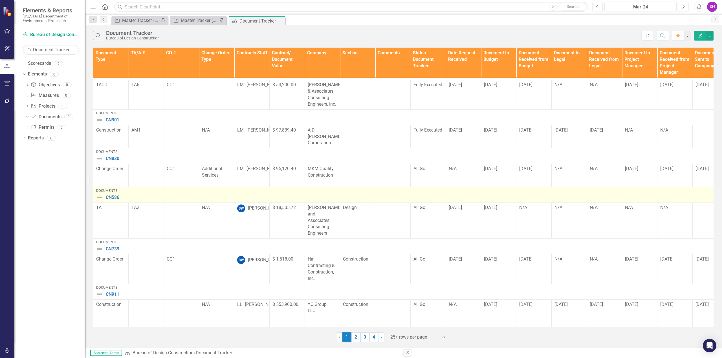
drag, startPoint x: 326, startPoint y: 186, endPoint x: 322, endPoint y: 194, distance: 8.6
drag, startPoint x: 329, startPoint y: 183, endPoint x: 329, endPoint y: 190, distance: 6.2
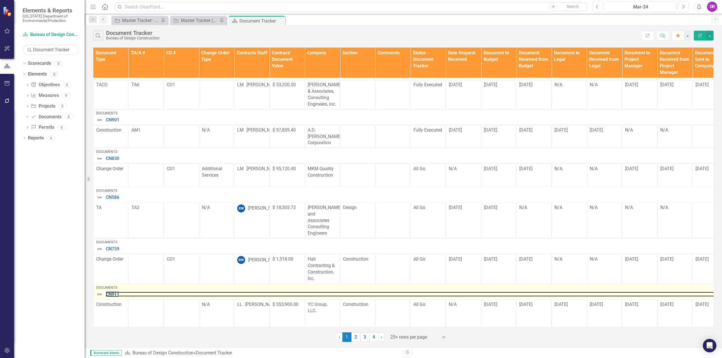
drag, startPoint x: 517, startPoint y: 281, endPoint x: 584, endPoint y: 278, distance: 66.3
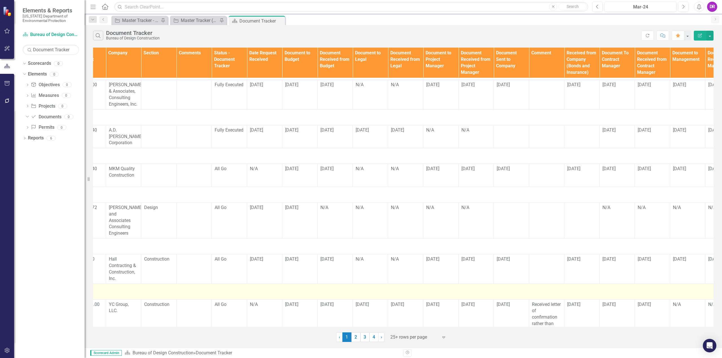
drag, startPoint x: 296, startPoint y: 278, endPoint x: 346, endPoint y: 277, distance: 50.2
